Goal: Task Accomplishment & Management: Manage account settings

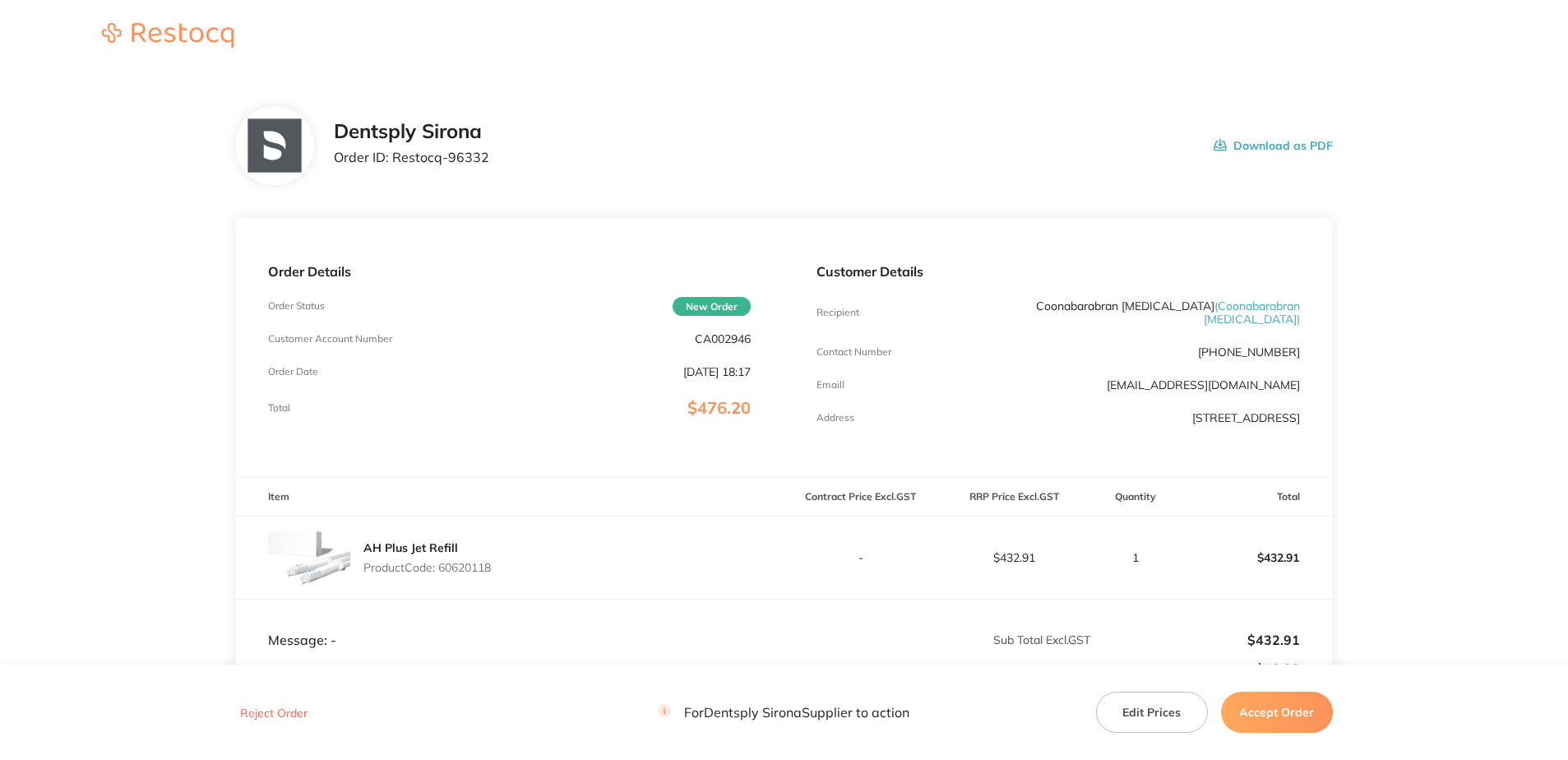
click at [1292, 716] on button "Accept Order" at bounding box center [1276, 712] width 112 height 41
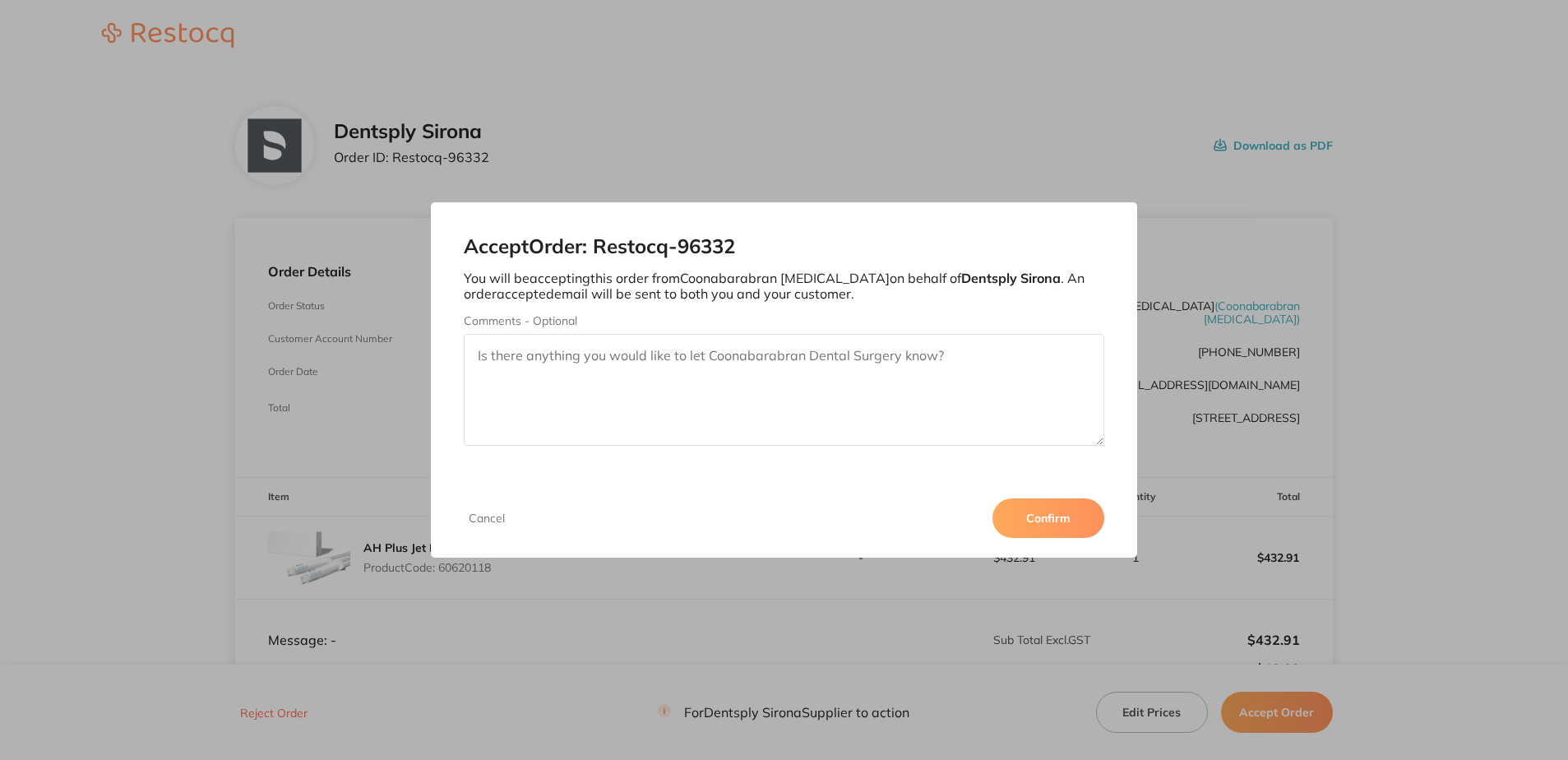
click at [1060, 525] on button "Confirm" at bounding box center [1048, 518] width 112 height 40
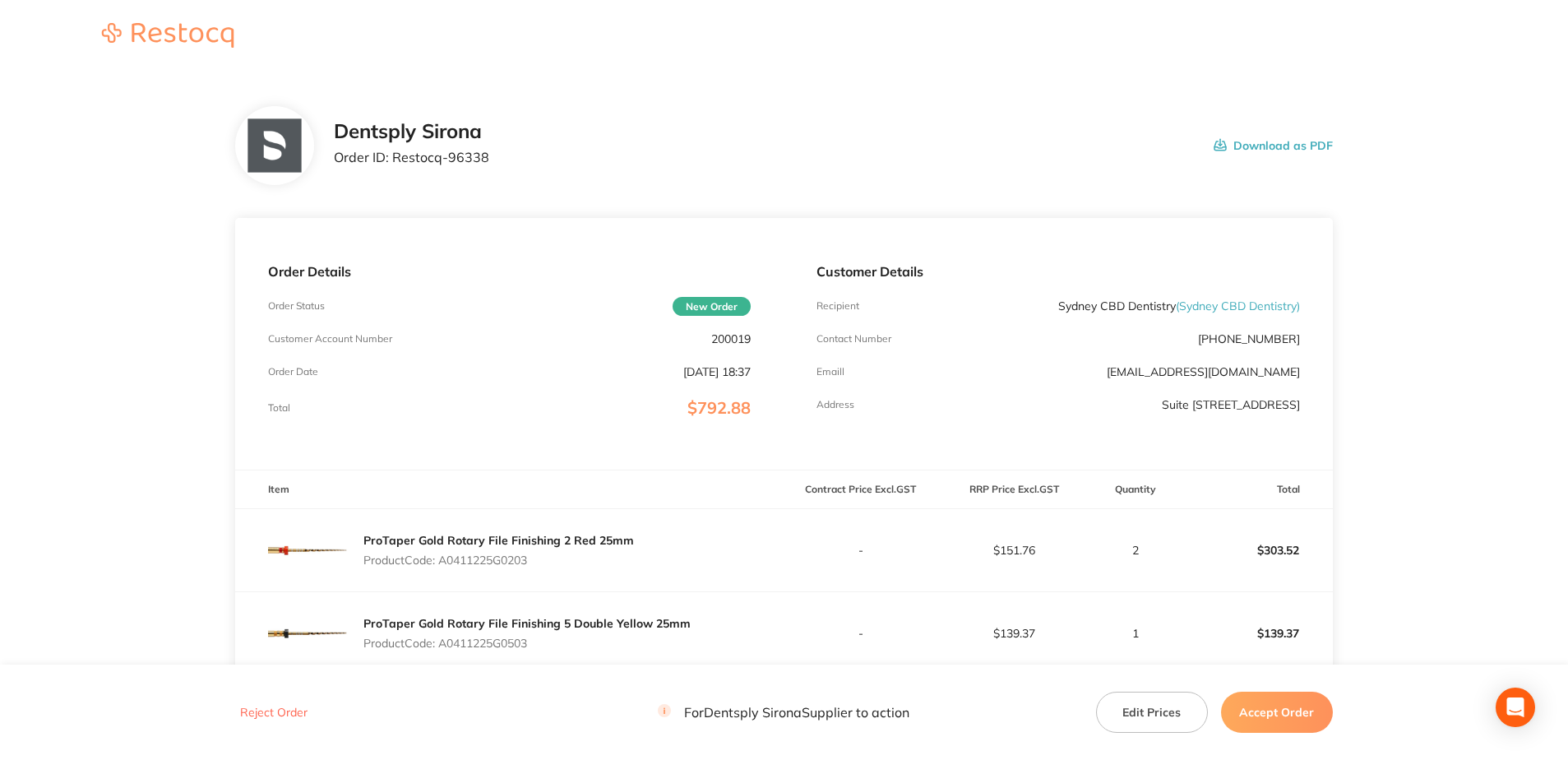
click at [1305, 717] on button "Accept Order" at bounding box center [1276, 712] width 112 height 41
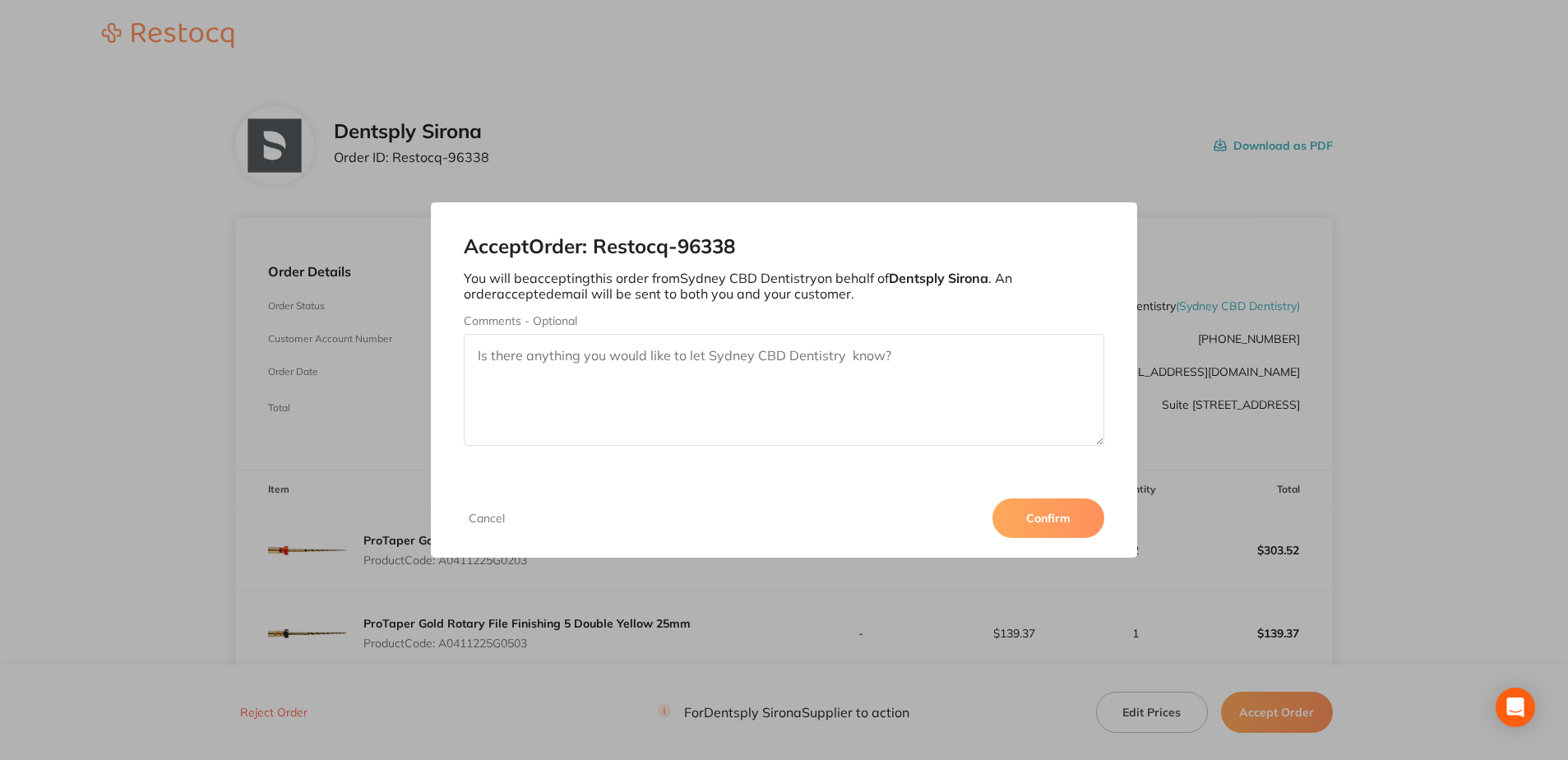
click at [1062, 521] on button "Confirm" at bounding box center [1048, 518] width 112 height 40
